Goal: Find specific page/section: Find specific page/section

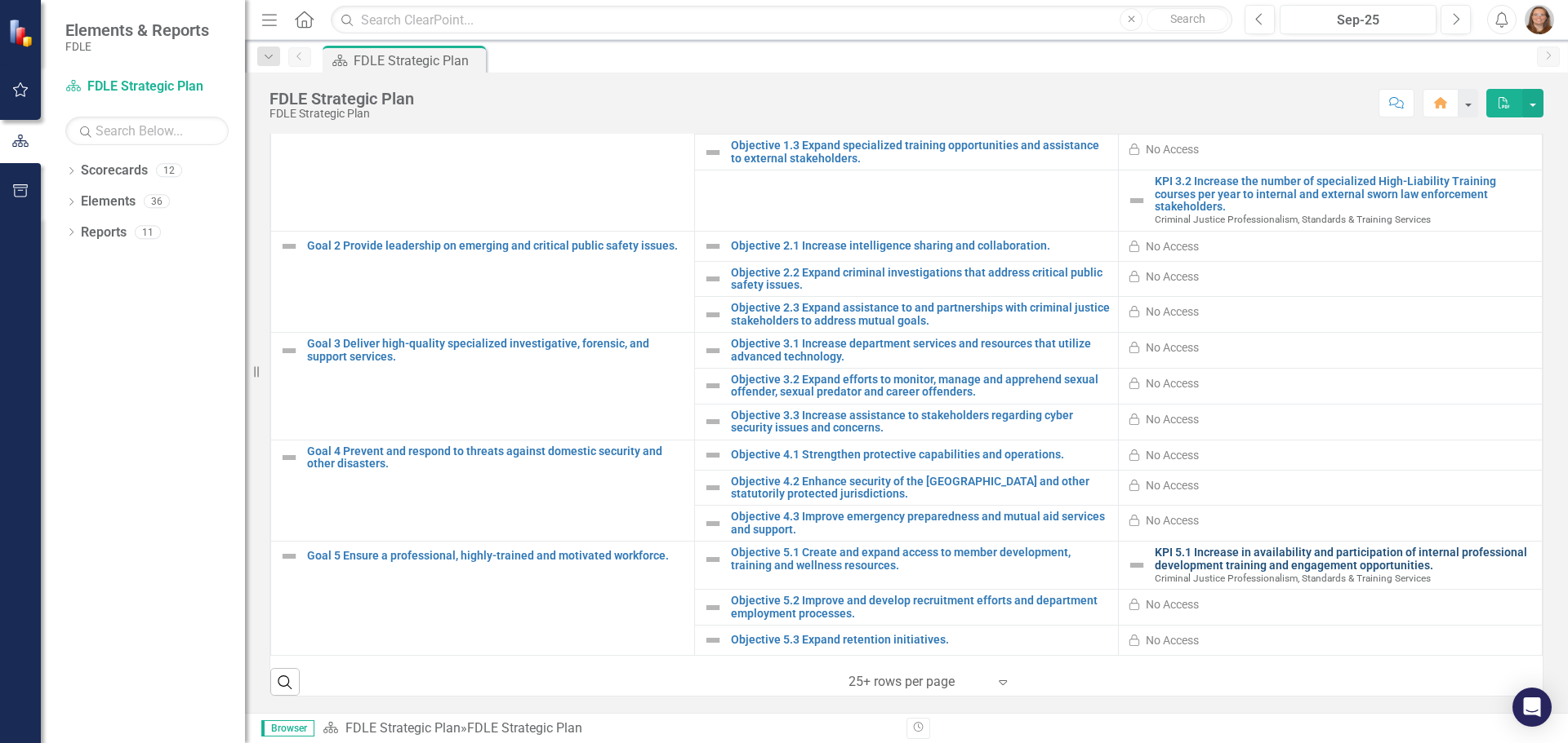
scroll to position [442, 0]
click at [99, 80] on link "Scorecard FDLE Strategic Plan" at bounding box center [146, 87] width 163 height 18
click at [307, 18] on icon "Home" at bounding box center [303, 19] width 21 height 18
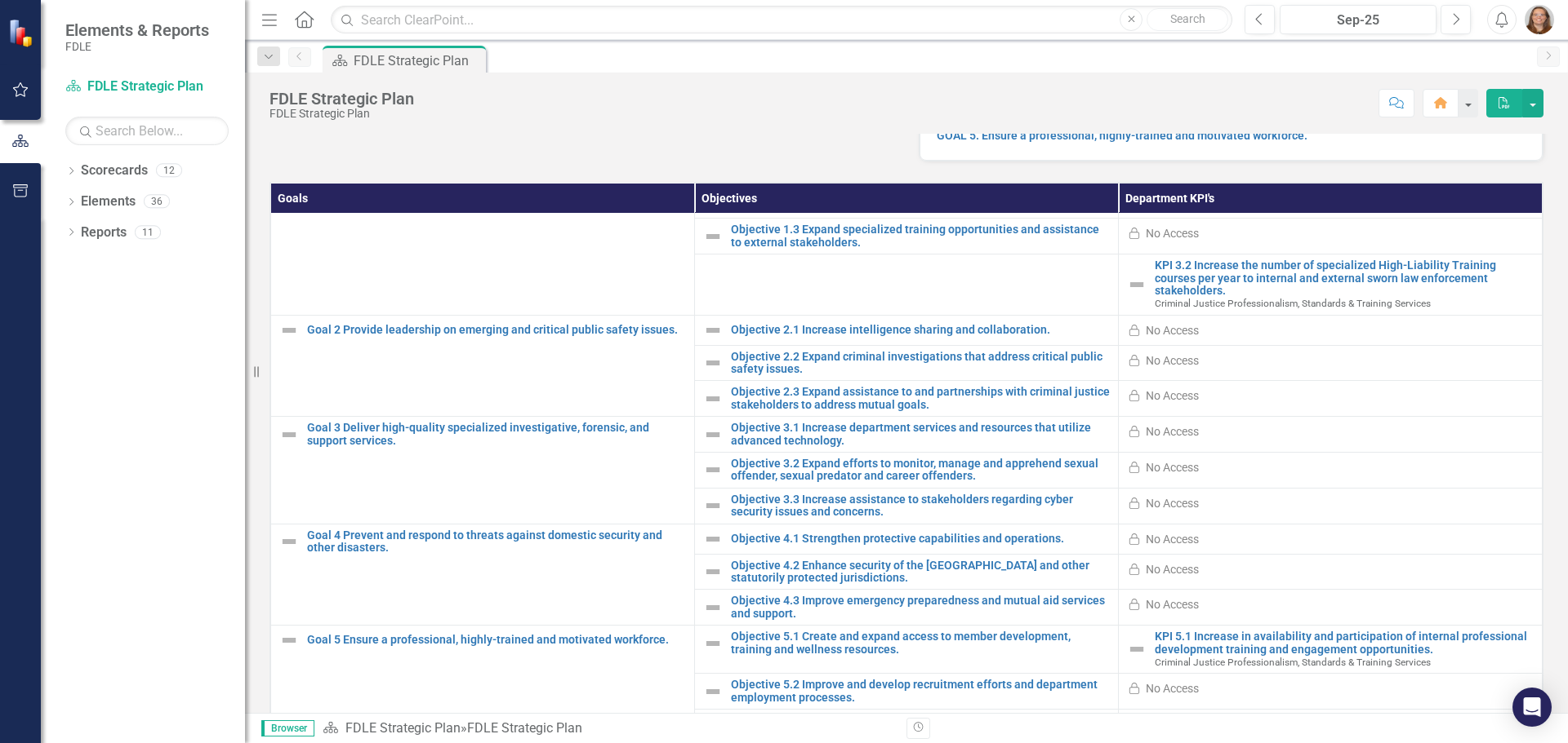
scroll to position [442, 0]
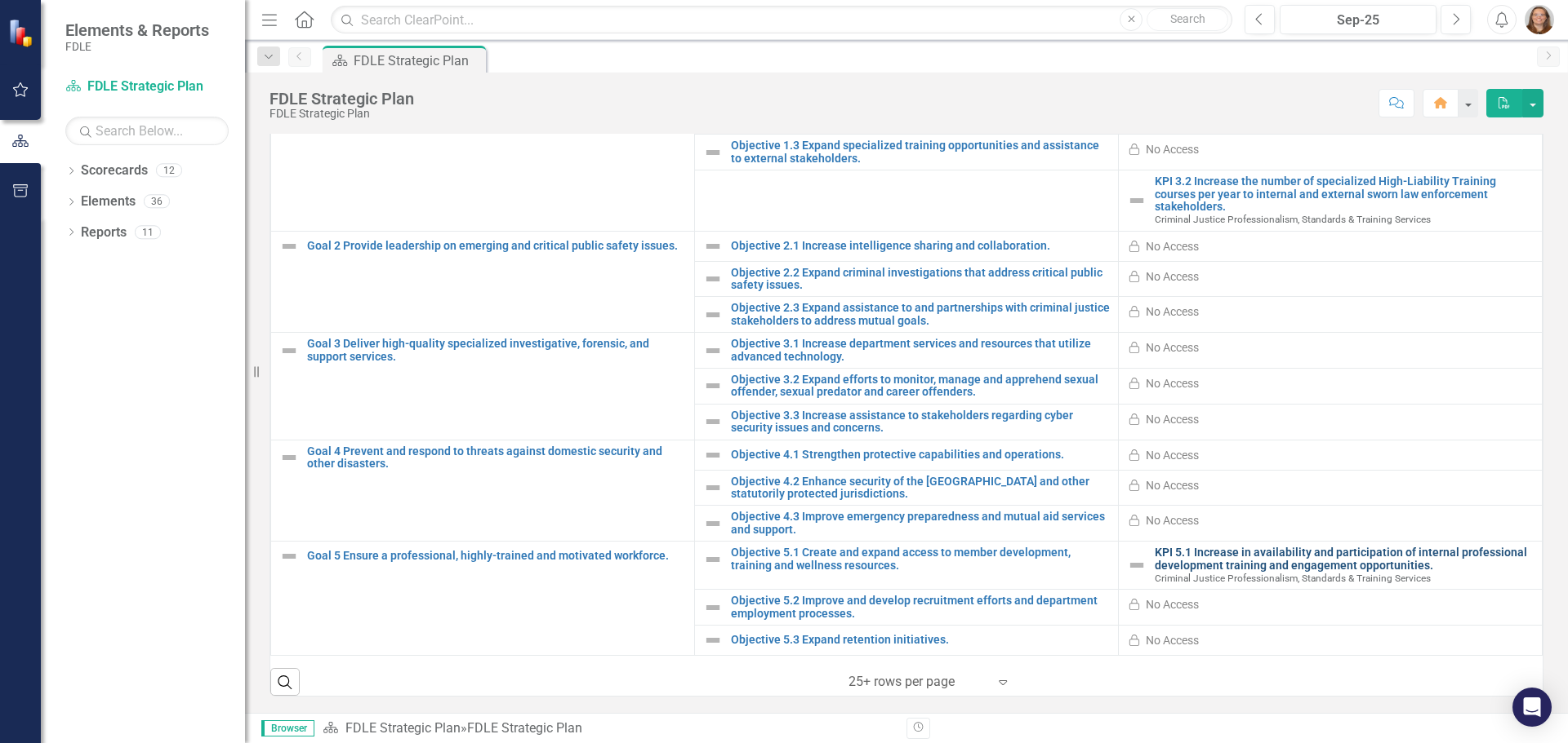
click at [1231, 562] on link "KPI 5.1 Increase in availability and participation of internal professional dev…" at bounding box center [1344, 559] width 379 height 25
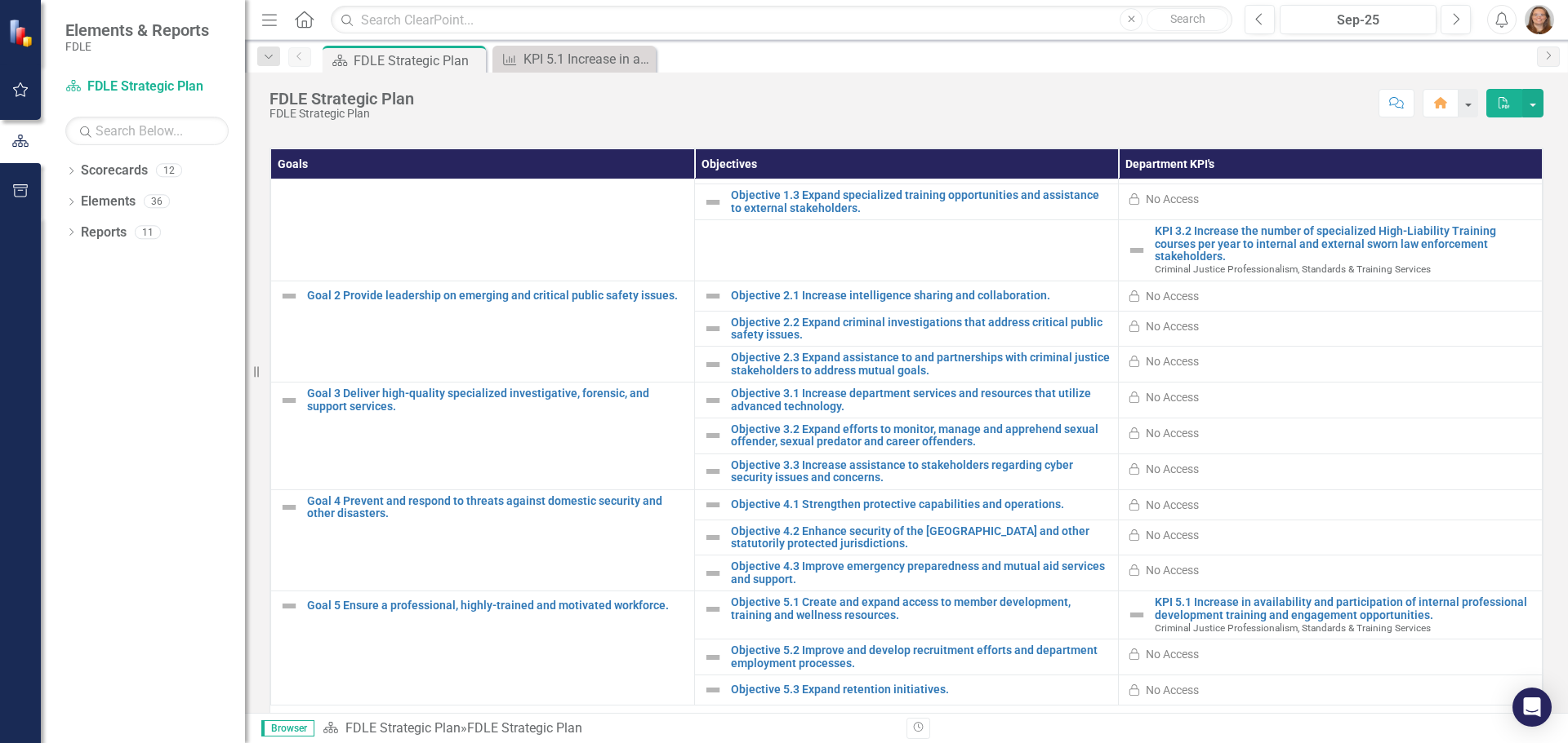
scroll to position [442, 0]
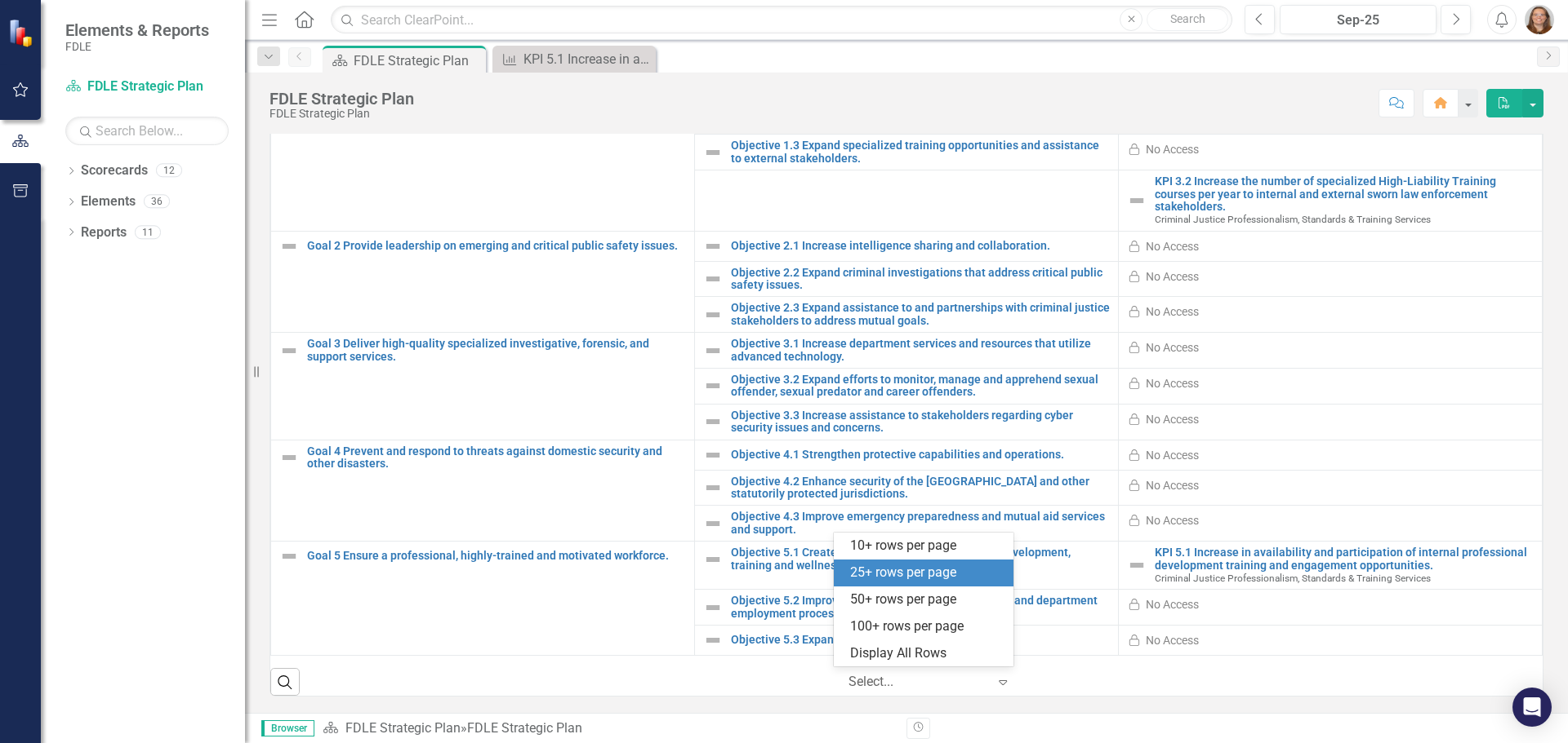
click at [1002, 680] on icon "Expand" at bounding box center [1002, 682] width 17 height 13
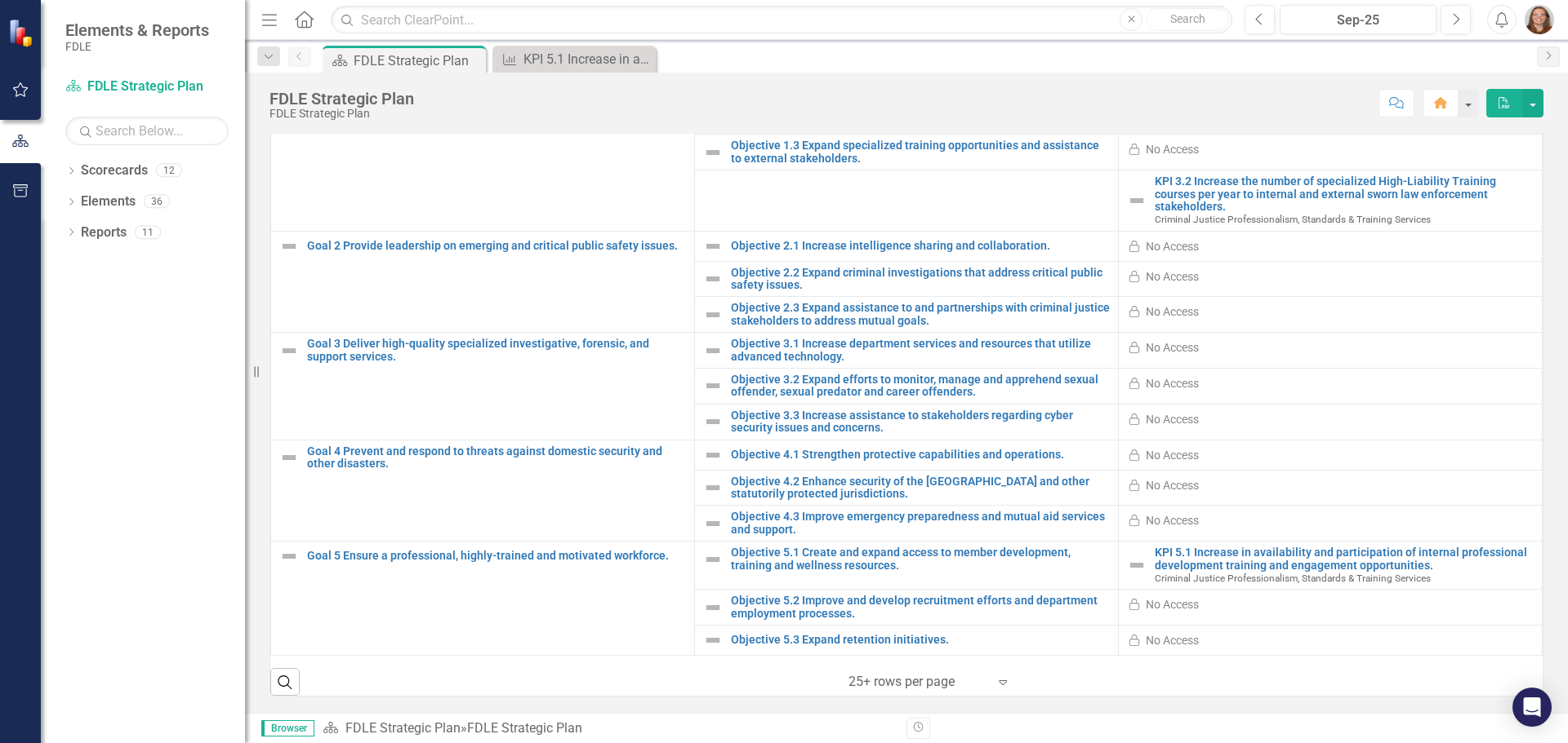
click at [617, 107] on div "Score: N/A Sep-25 Completed Comment Home PDF" at bounding box center [982, 103] width 1121 height 28
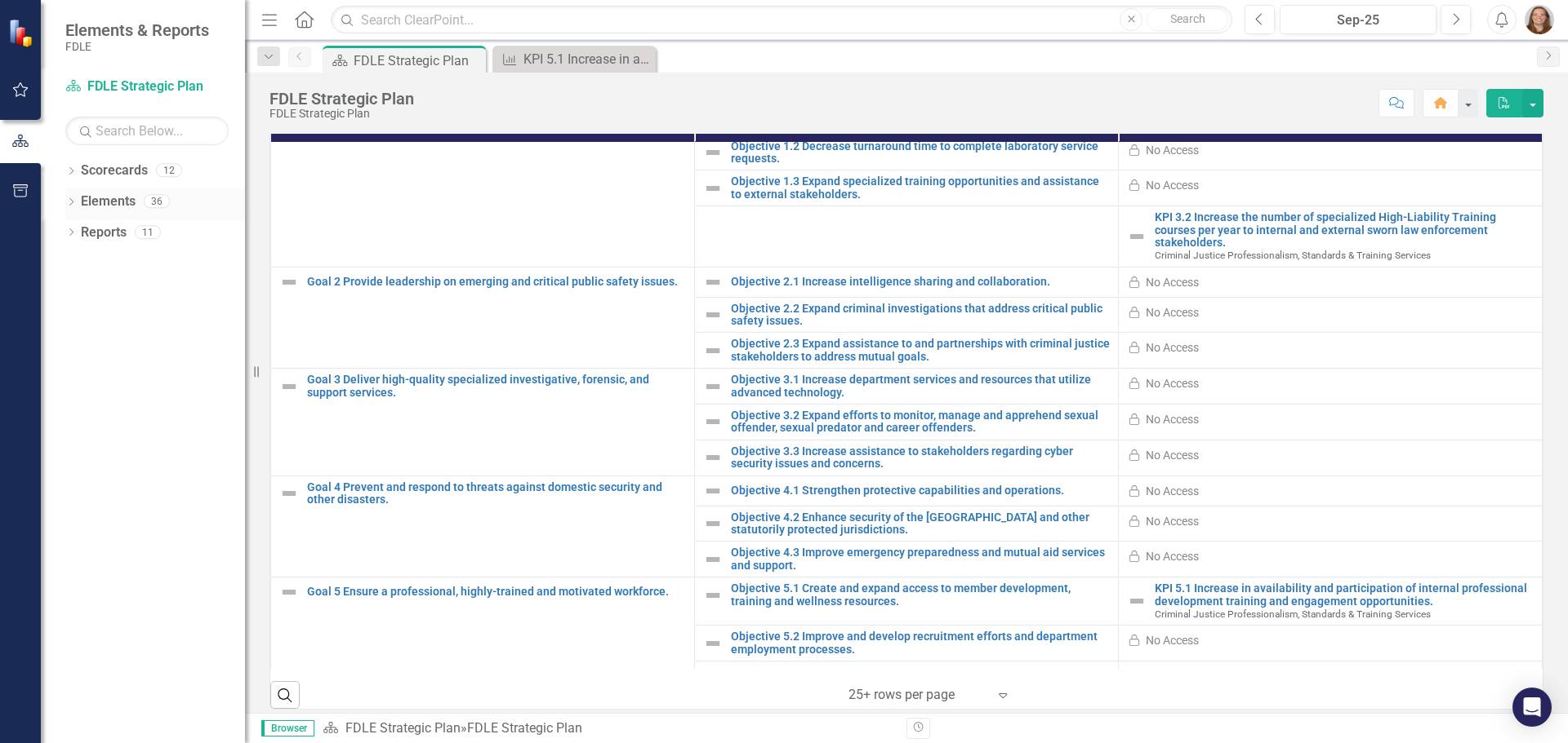
scroll to position [66, 0]
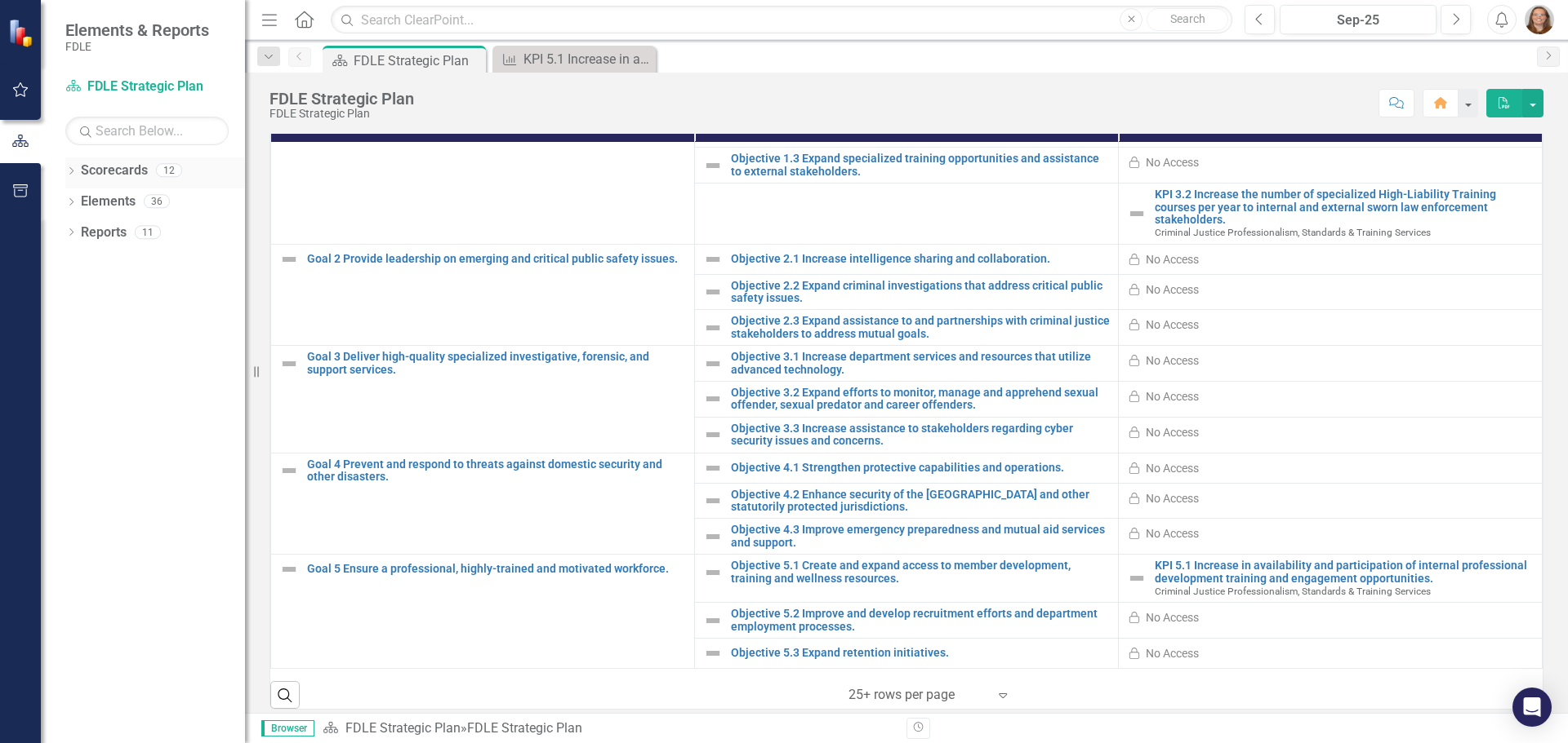
click at [133, 167] on link "Scorecards" at bounding box center [114, 171] width 67 height 18
click at [74, 164] on div "Dropdown Scorecards 12" at bounding box center [155, 173] width 180 height 31
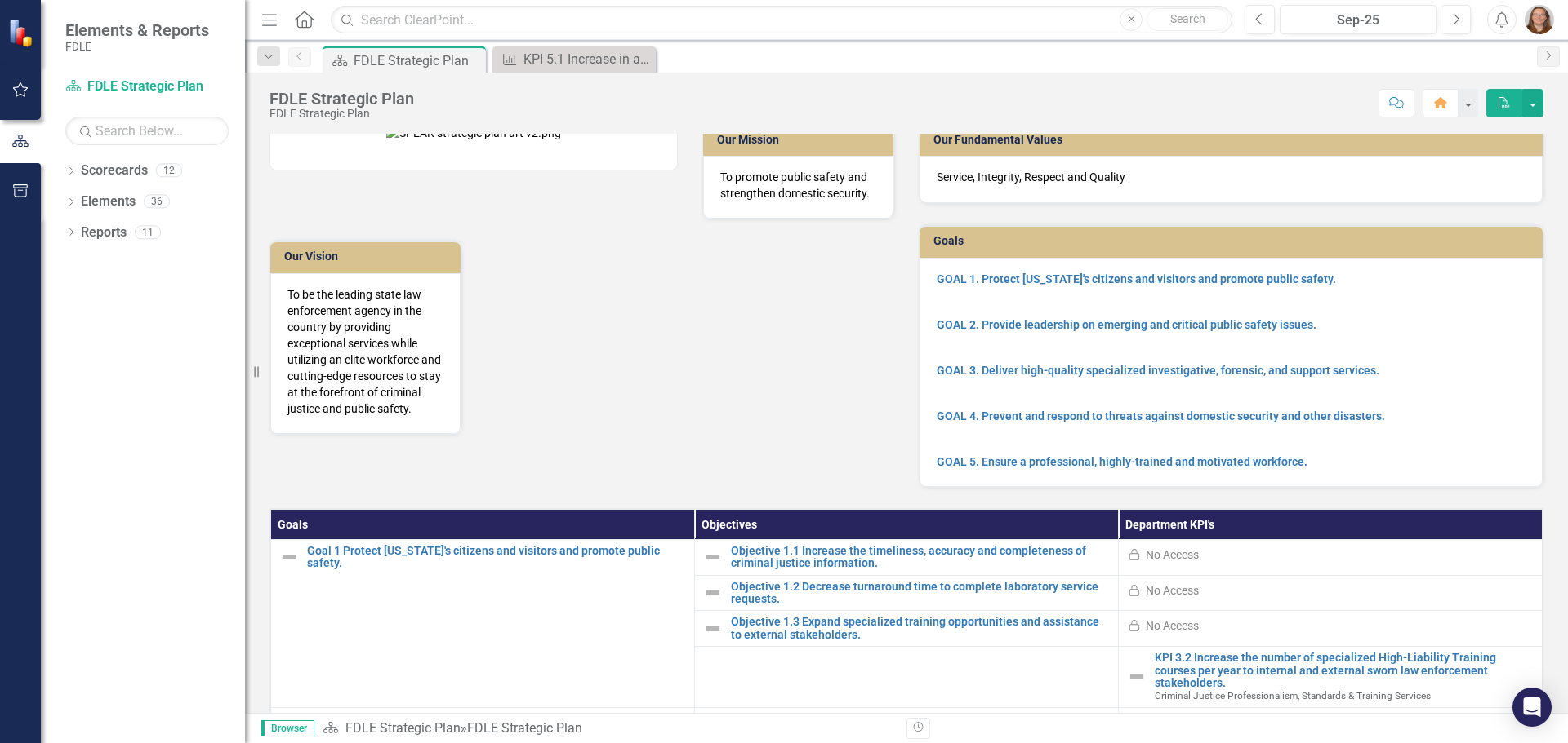
scroll to position [0, 0]
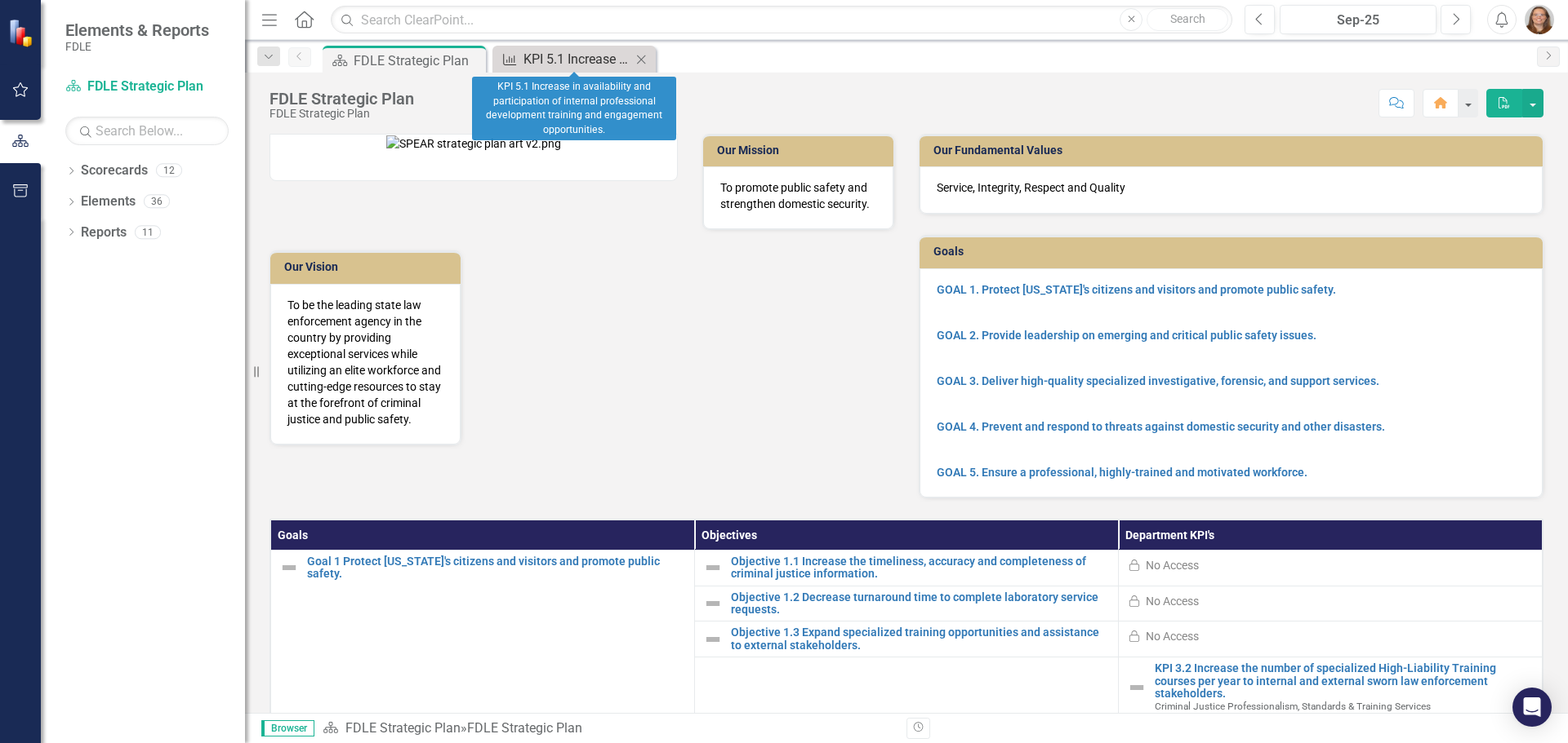
click at [600, 62] on div "KPI 5.1 Increase in availability and participation of internal professional dev…" at bounding box center [577, 59] width 108 height 20
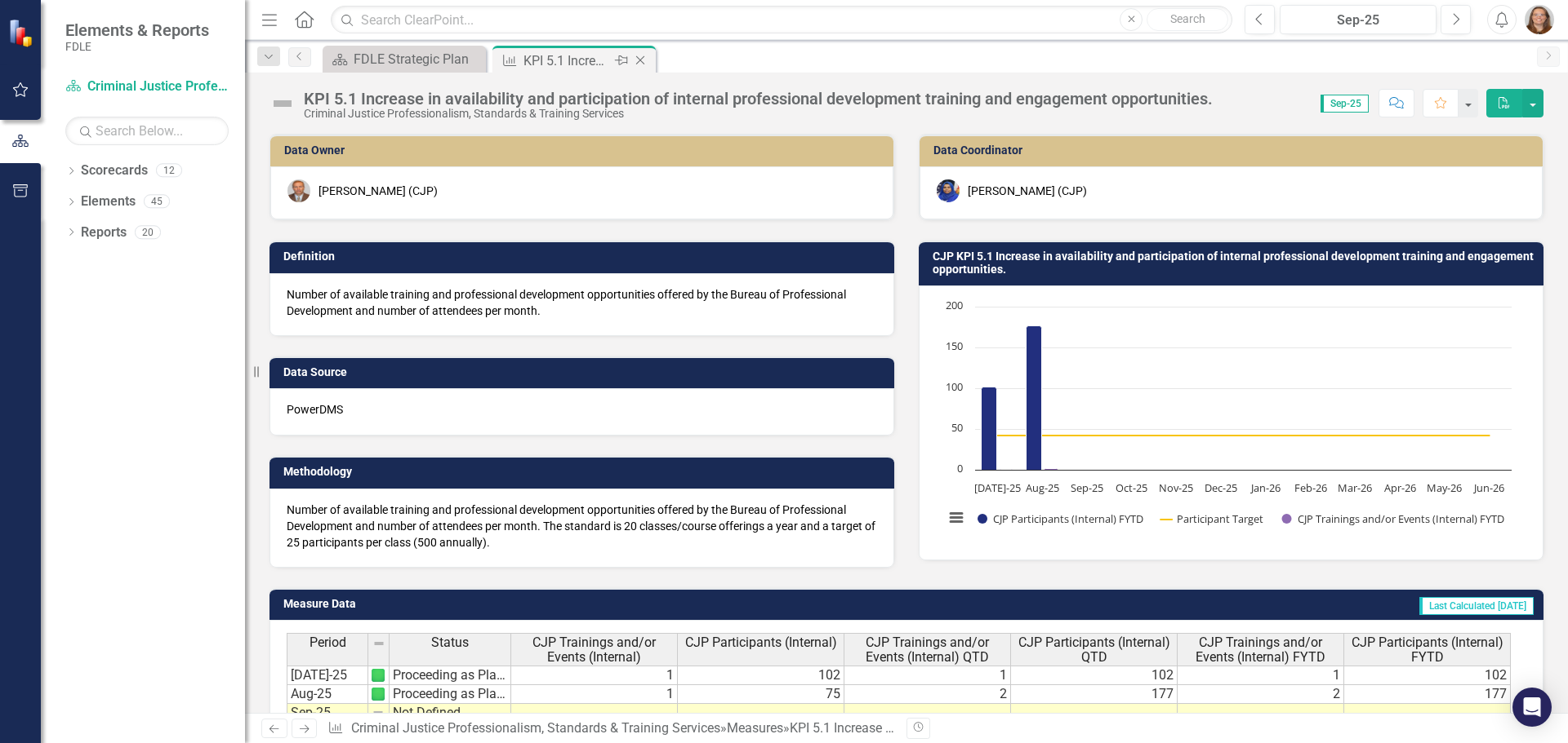
click at [638, 58] on icon "Close" at bounding box center [640, 61] width 17 height 13
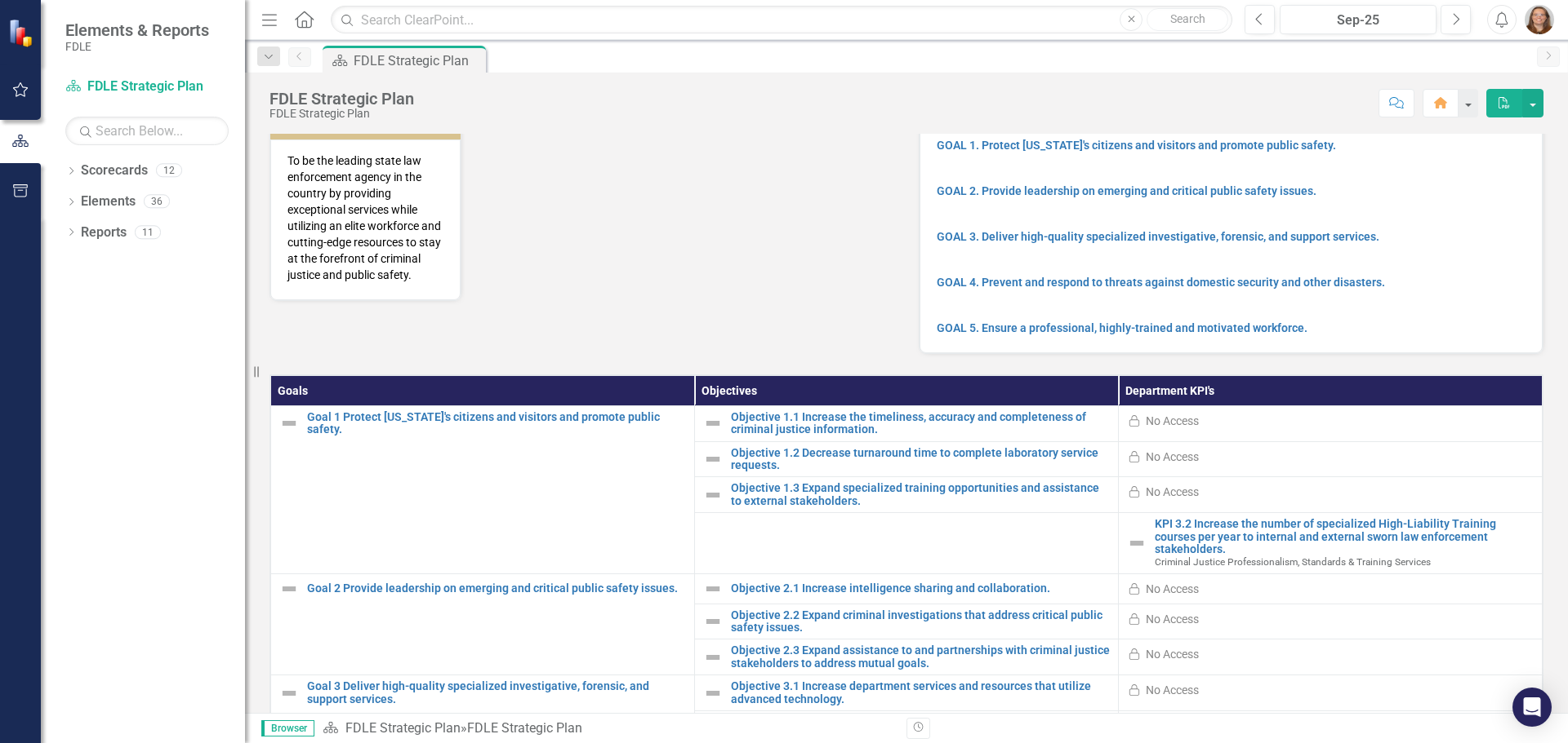
scroll to position [245, 0]
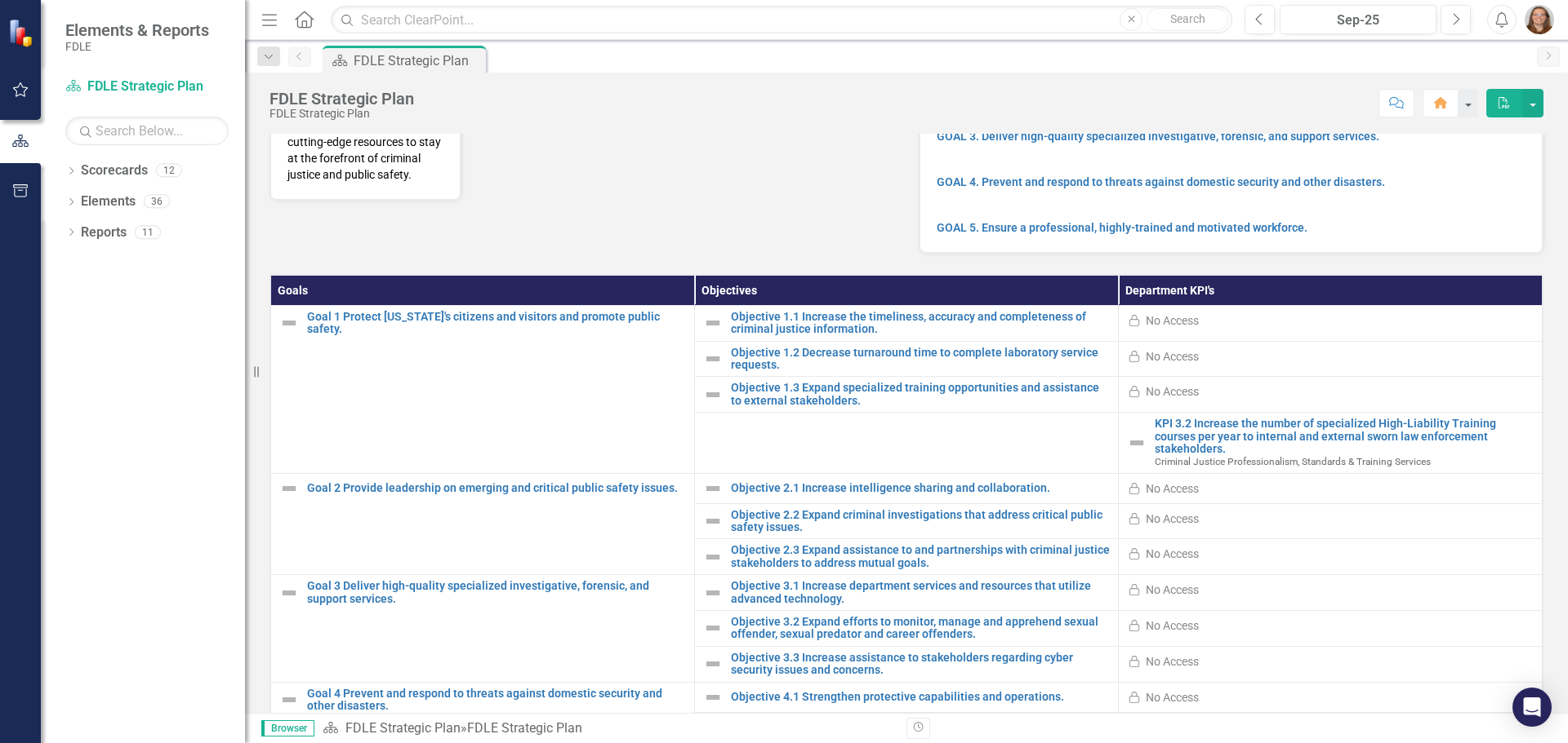
click at [1276, 468] on span "Criminal Justice Professionalism, Standards & Training Services" at bounding box center [1292, 462] width 276 height 12
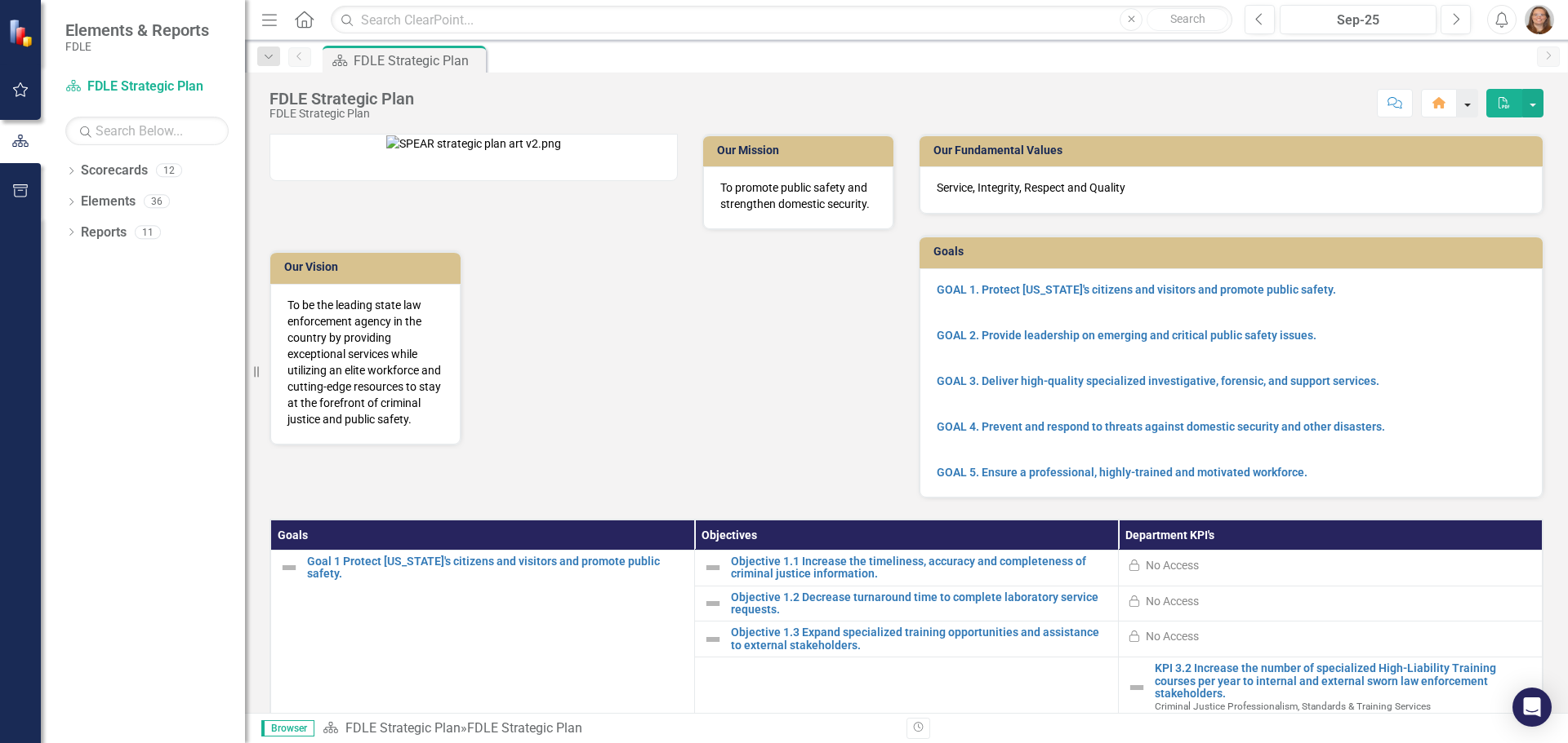
click at [1462, 104] on button "button" at bounding box center [1467, 104] width 21 height 28
drag, startPoint x: 1302, startPoint y: 105, endPoint x: 1351, endPoint y: 147, distance: 64.5
click at [1302, 105] on div "Score: N/A Sep-25 Completed Comment Home PDF" at bounding box center [982, 103] width 1121 height 28
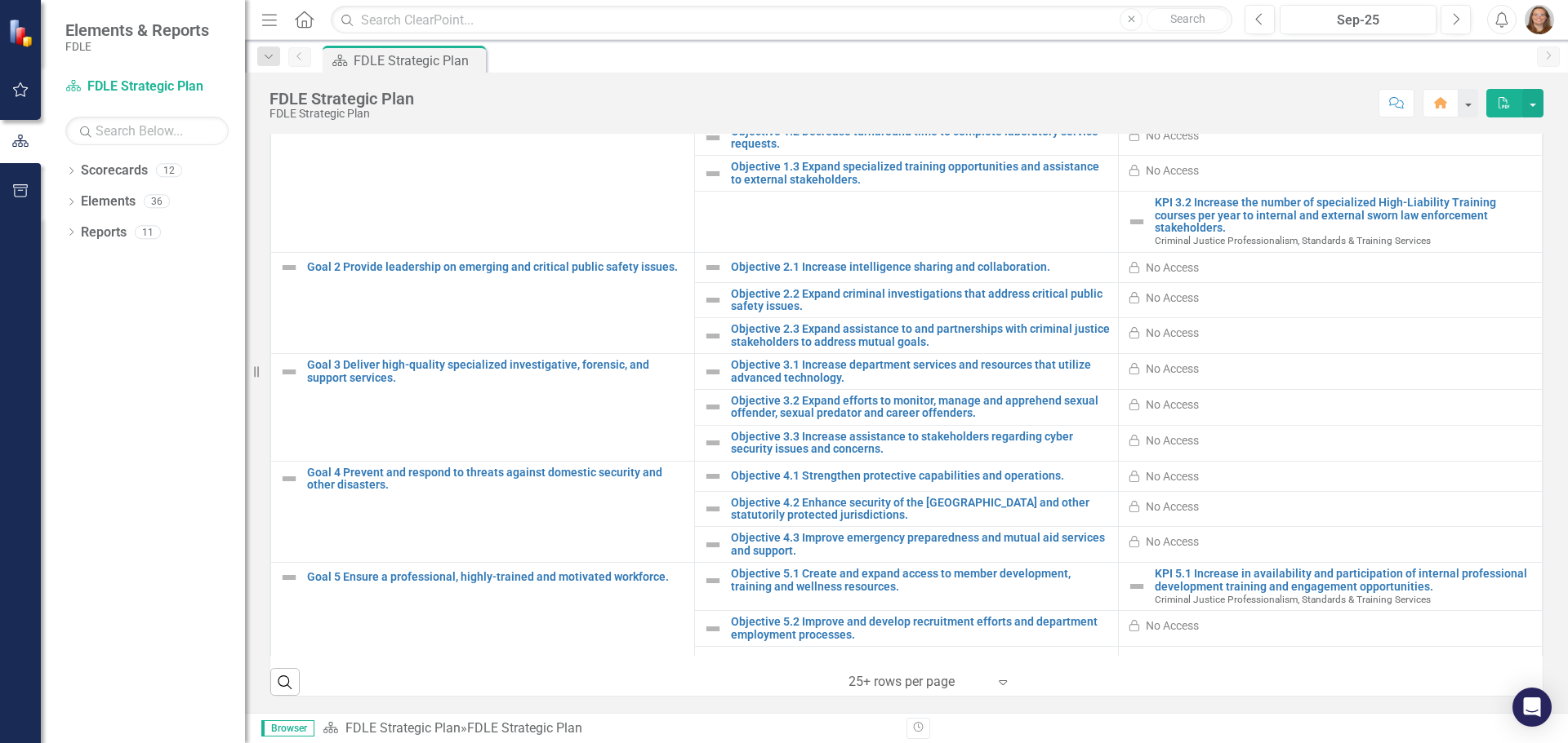
scroll to position [66, 0]
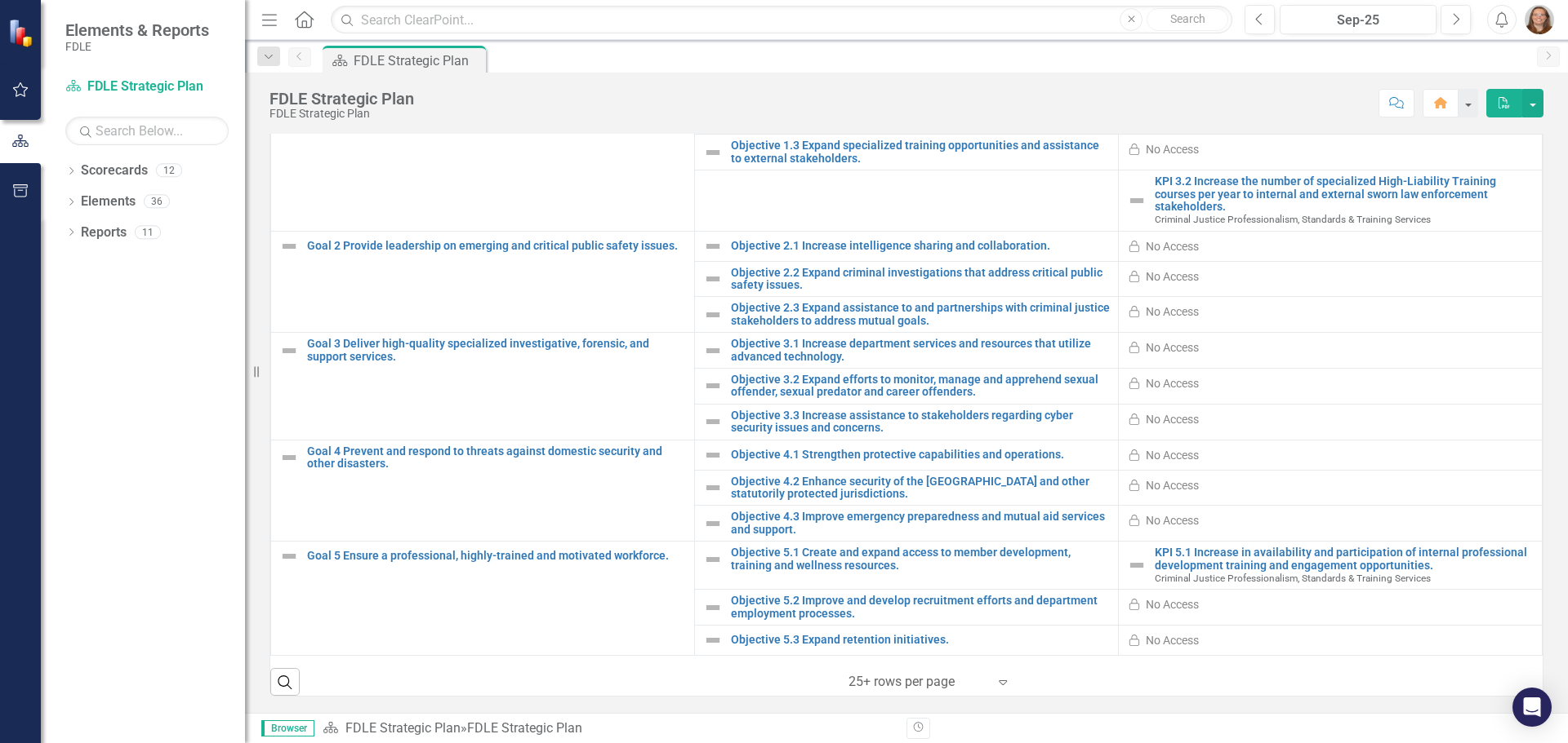
click at [994, 681] on icon "Expand" at bounding box center [1002, 682] width 17 height 13
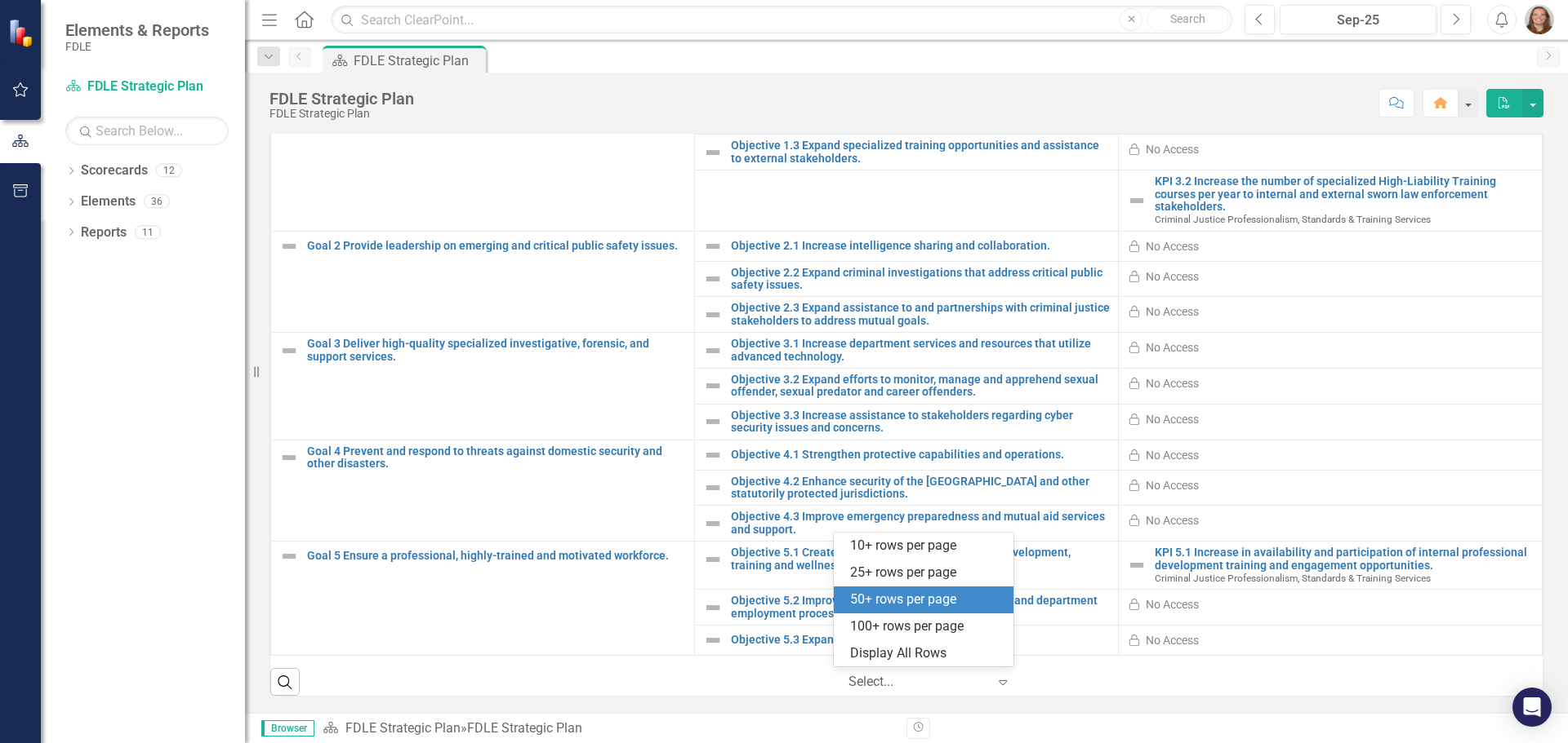
click at [927, 596] on div "50+ rows per page" at bounding box center [926, 600] width 154 height 18
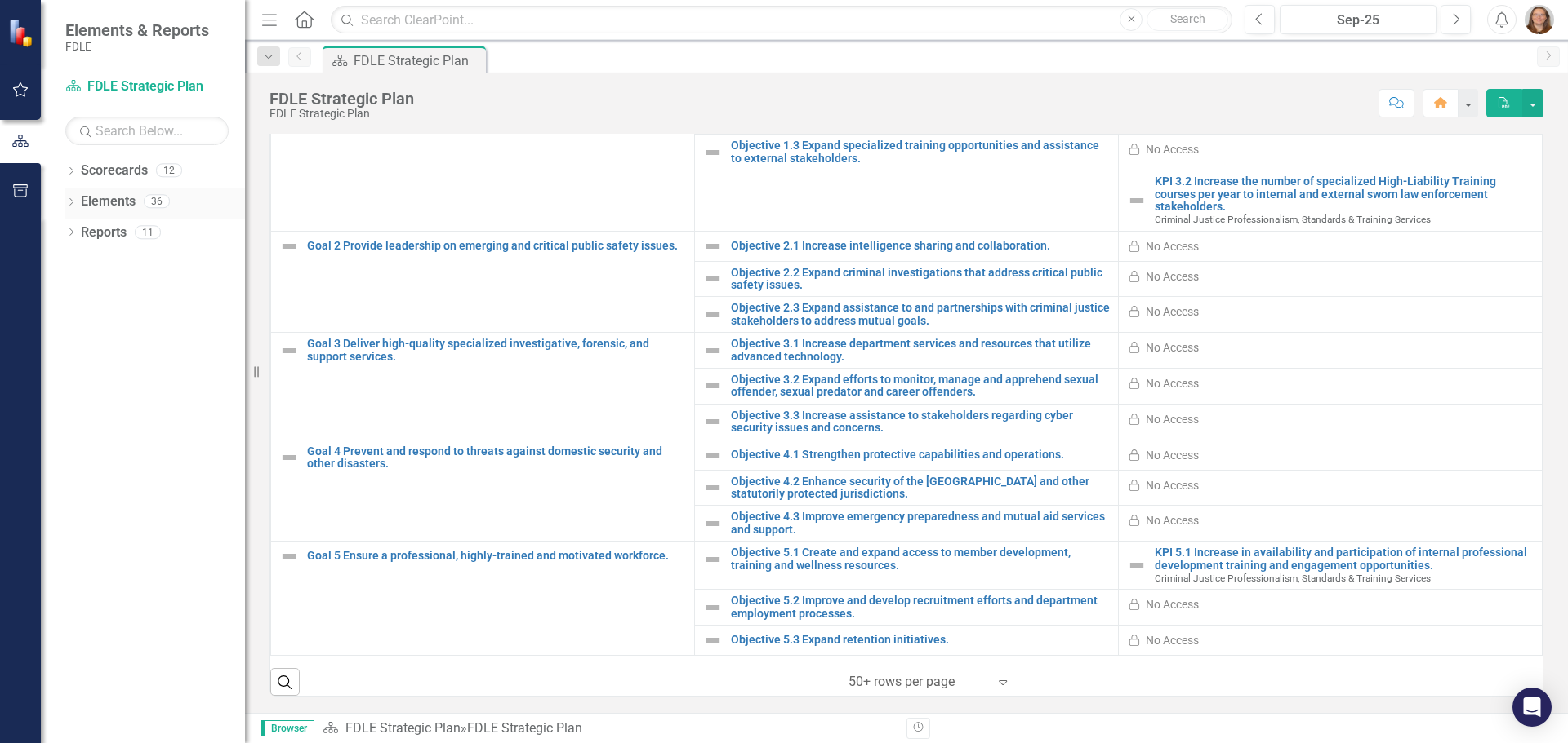
click at [75, 206] on icon "Dropdown" at bounding box center [71, 203] width 12 height 9
click at [78, 260] on div "Dropdown" at bounding box center [79, 265] width 12 height 14
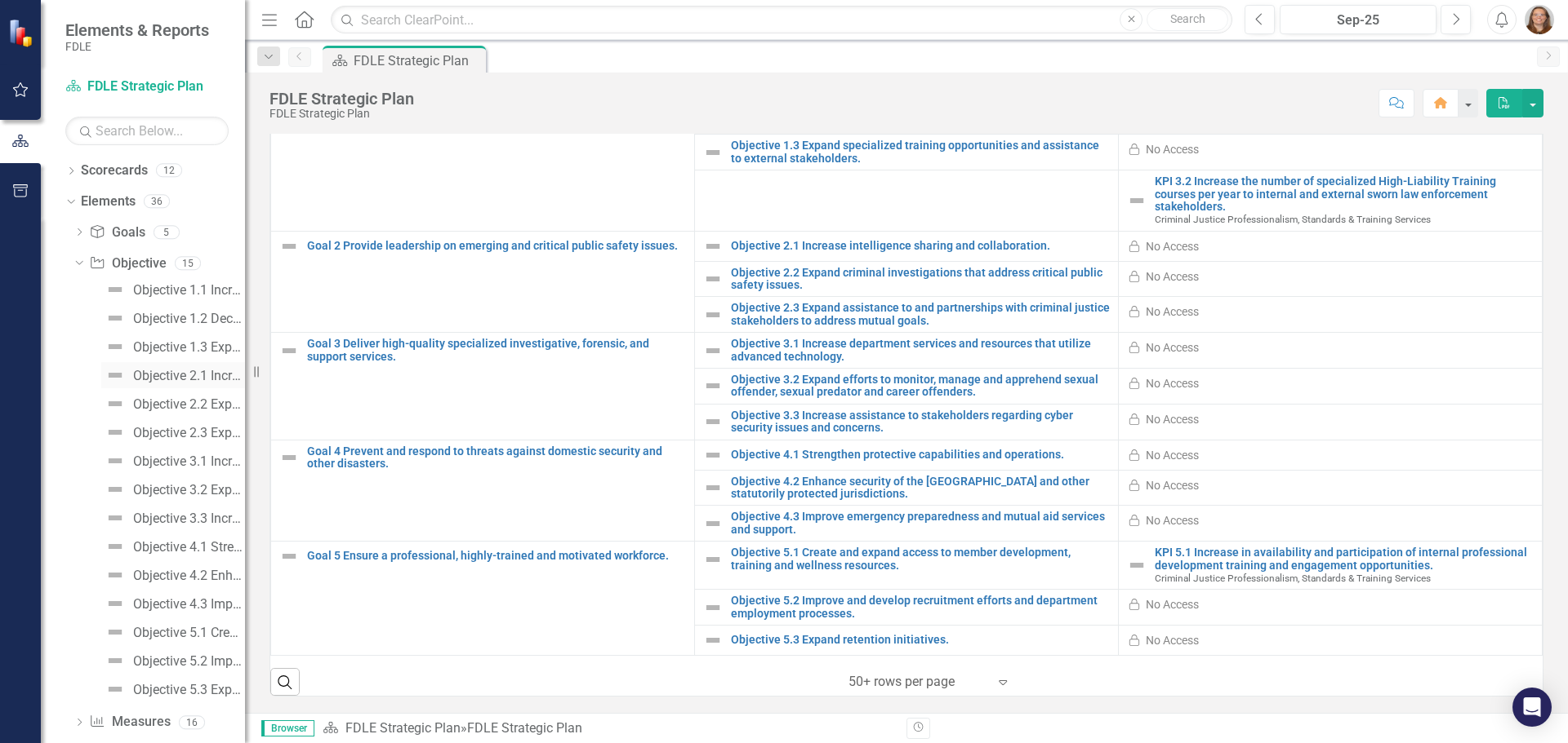
click at [170, 373] on div "Objective 2.1 Increase intelligence sharing and collaboration." at bounding box center [189, 377] width 112 height 15
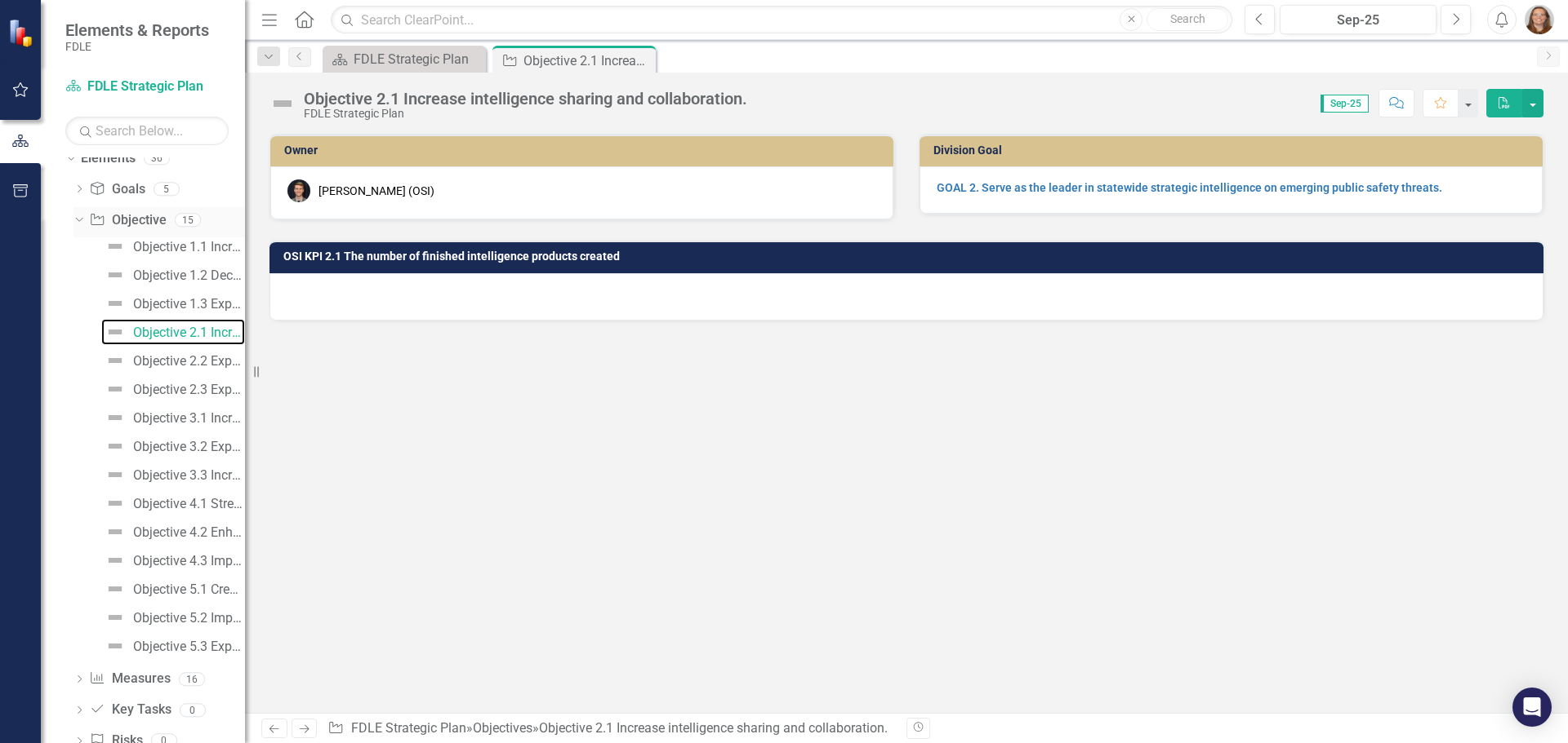
scroll to position [82, 0]
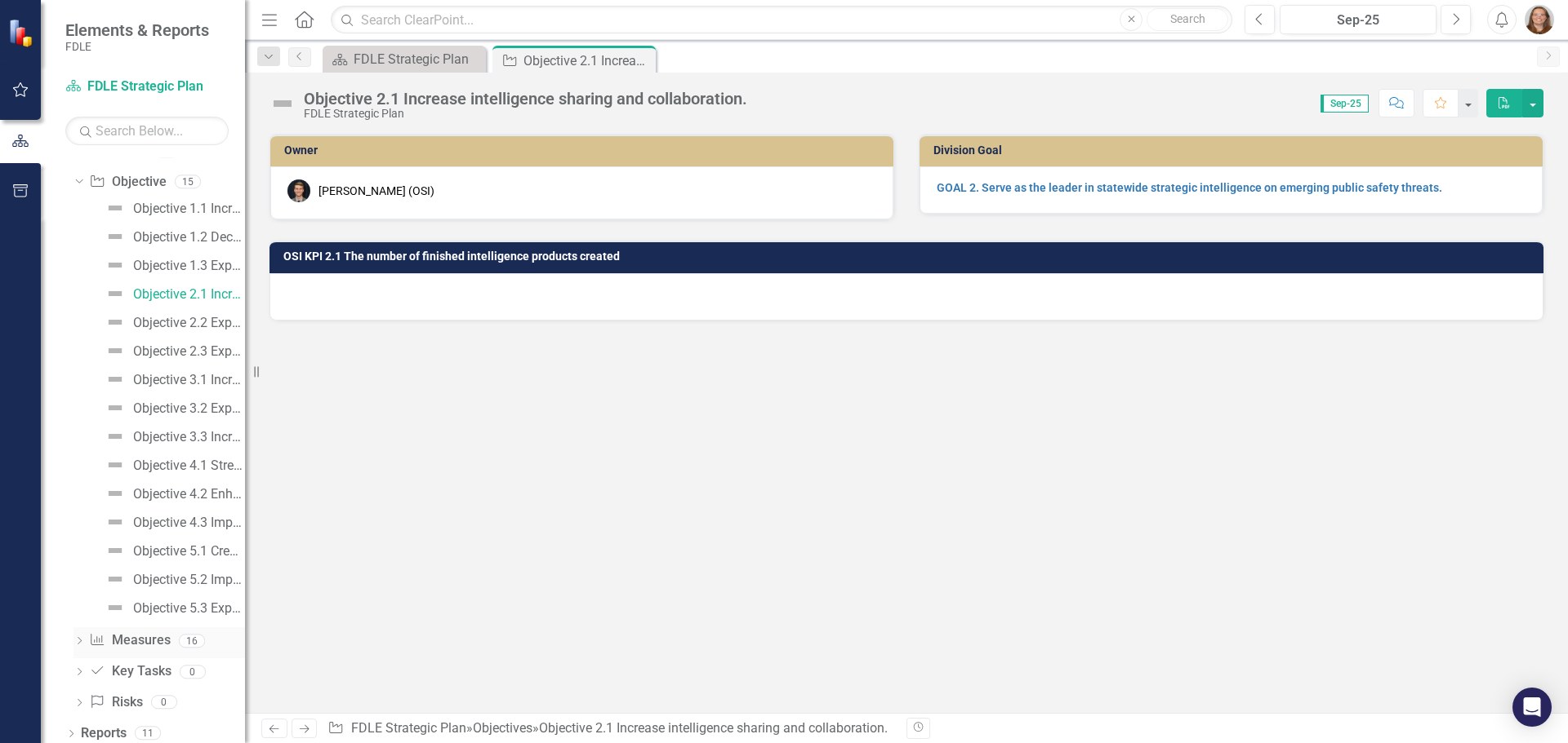
click at [75, 639] on icon "Dropdown" at bounding box center [79, 642] width 12 height 9
click at [168, 328] on div "KPI 2.1 The number of finished intelligence products created." at bounding box center [180, 325] width 129 height 15
